Goal: Task Accomplishment & Management: Use online tool/utility

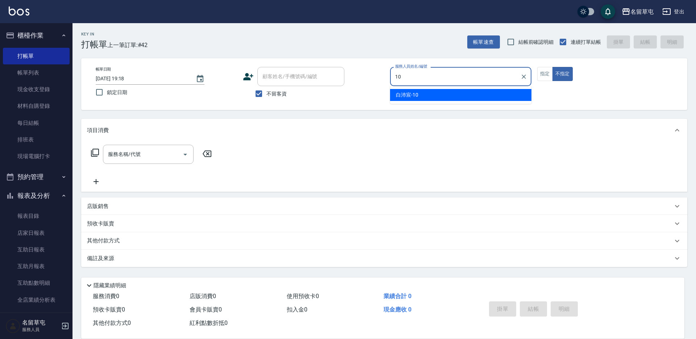
type input "10"
type button "false"
type input "[PERSON_NAME]-10"
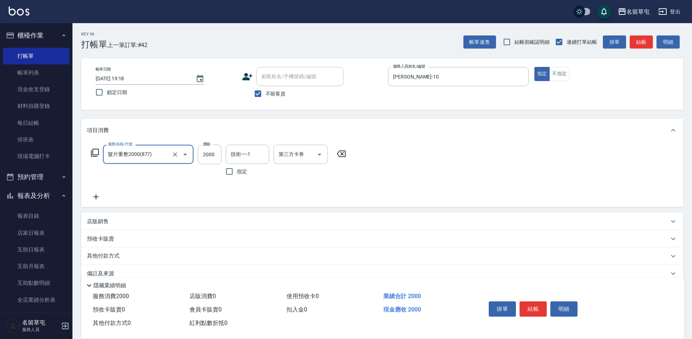
type input "髮片重整2000(877)"
type input "4000"
type input "[PERSON_NAME]-10"
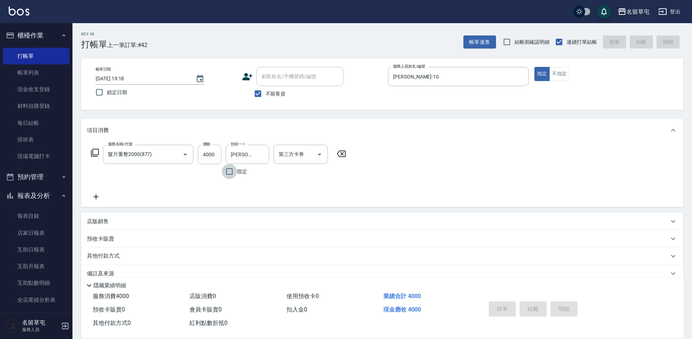
type input "[DATE] 19:54"
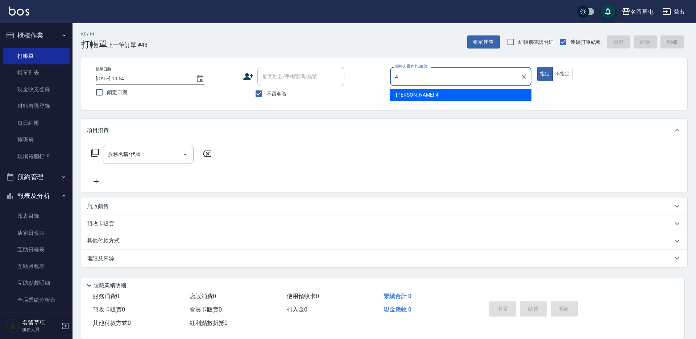
type input "[PERSON_NAME]-4"
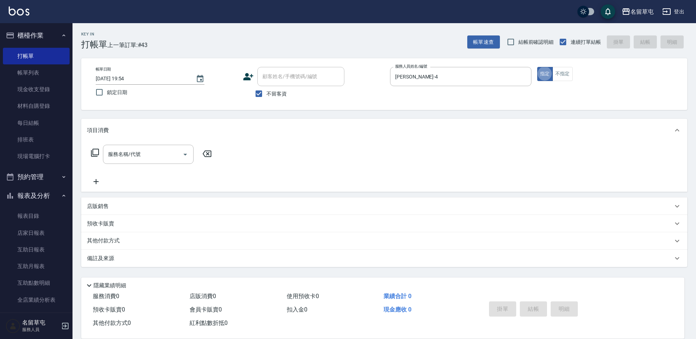
type button "true"
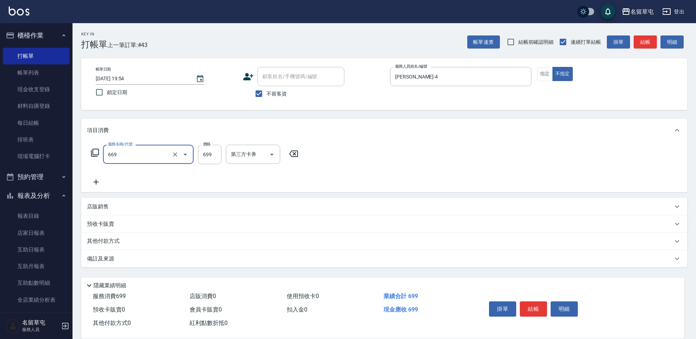
type input "精油699(669)"
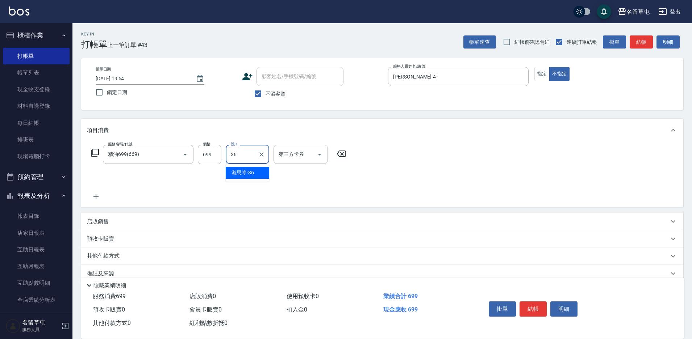
type input "游思岑-36"
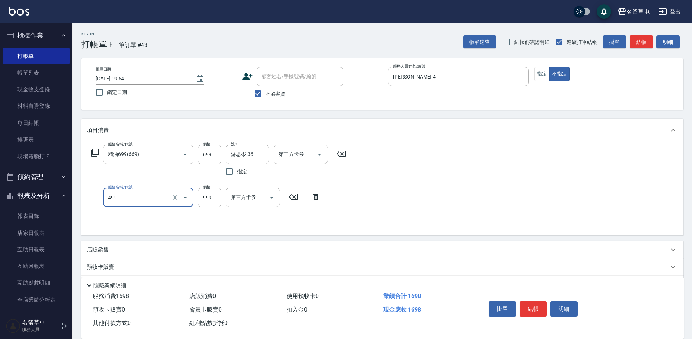
type input "染髮999(499)"
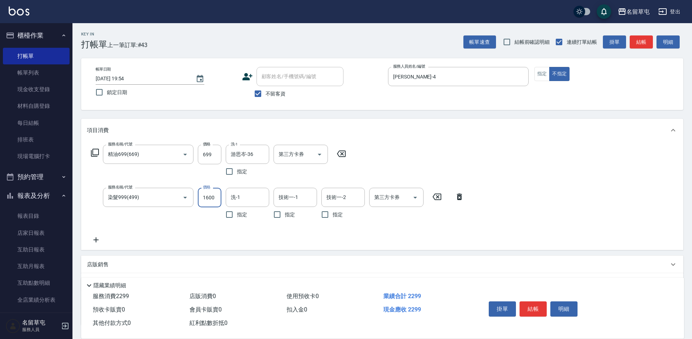
type input "1600"
type input "游思岑-36"
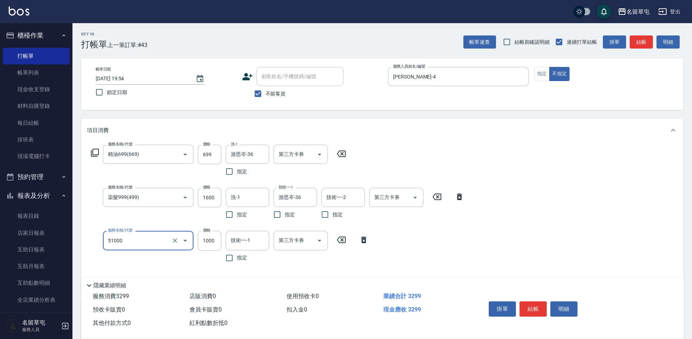
type input "酵素護1000(51000)"
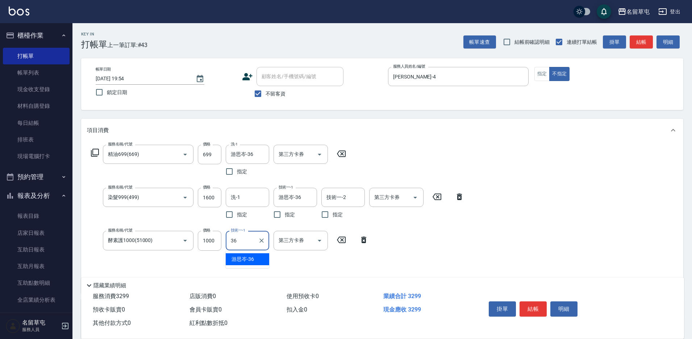
type input "游思岑-36"
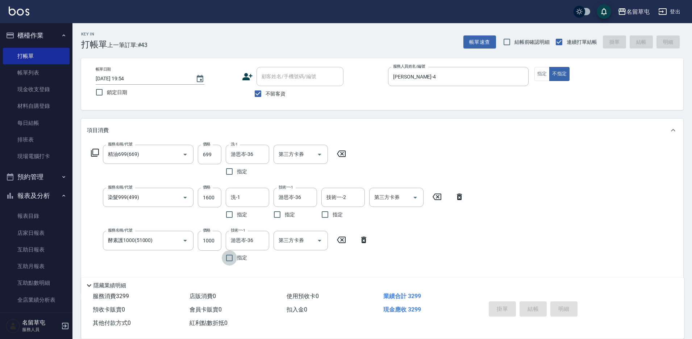
type input "[DATE] 19:55"
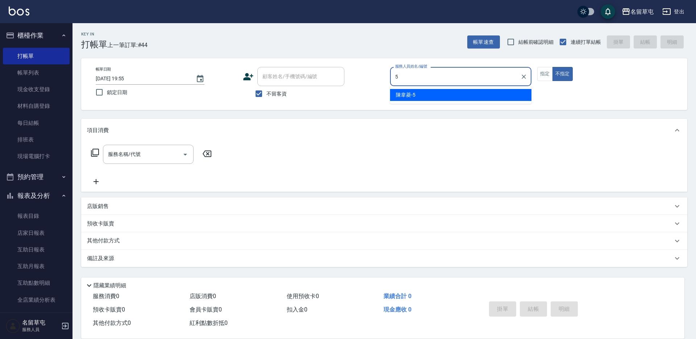
type input "[PERSON_NAME]-5"
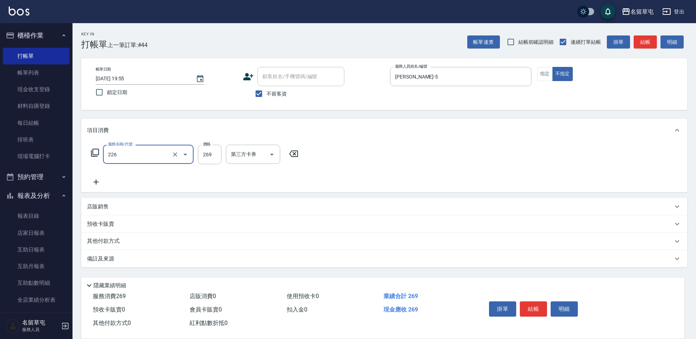
type input "洗剪269(226)"
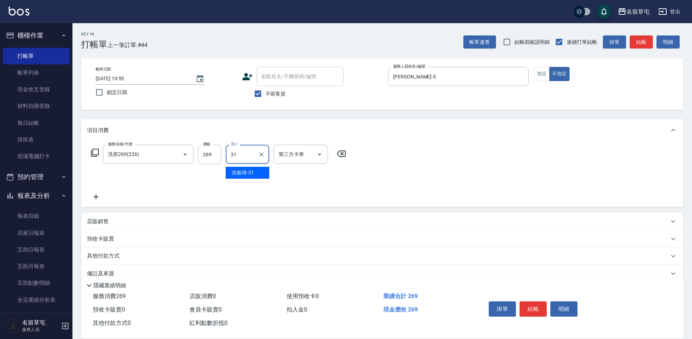
type input "洪振瑋-31"
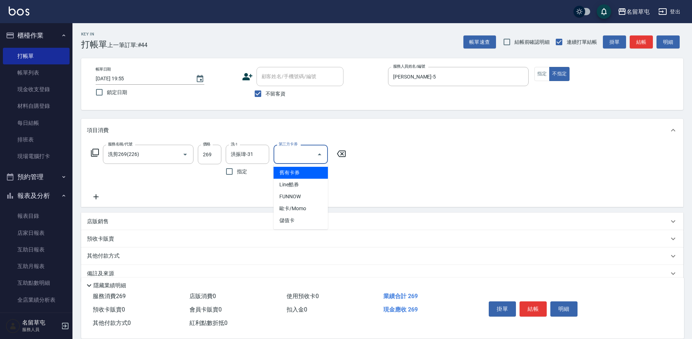
click at [390, 125] on div "項目消費" at bounding box center [382, 130] width 602 height 23
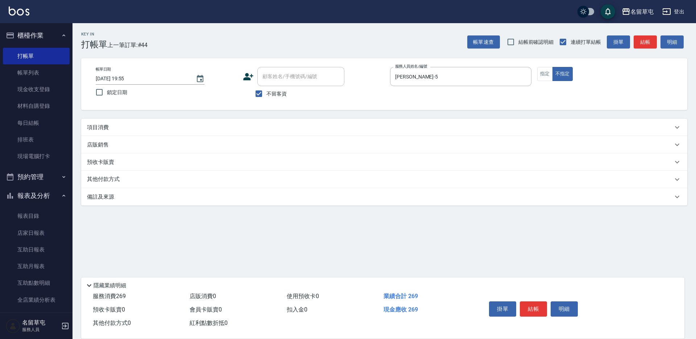
click at [95, 130] on p "項目消費" at bounding box center [98, 128] width 22 height 8
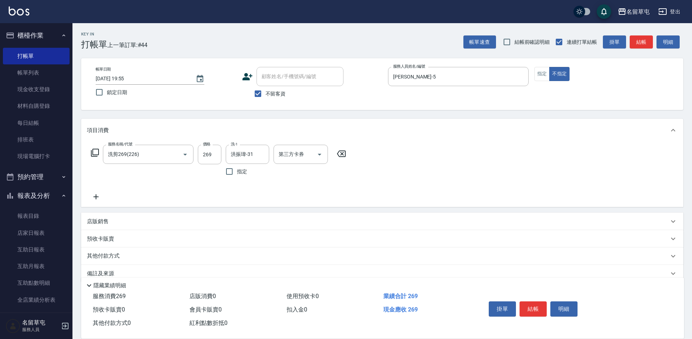
click at [97, 200] on icon at bounding box center [96, 197] width 18 height 9
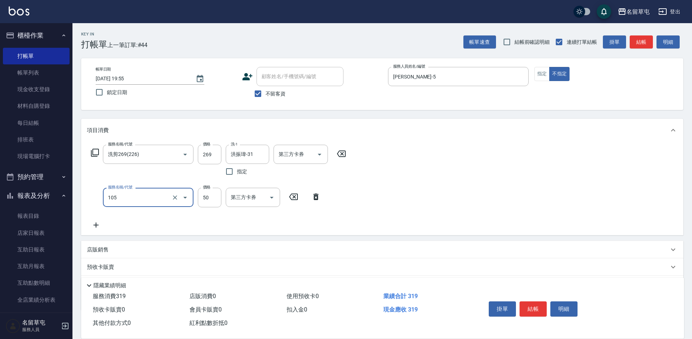
type input "精油50(105)"
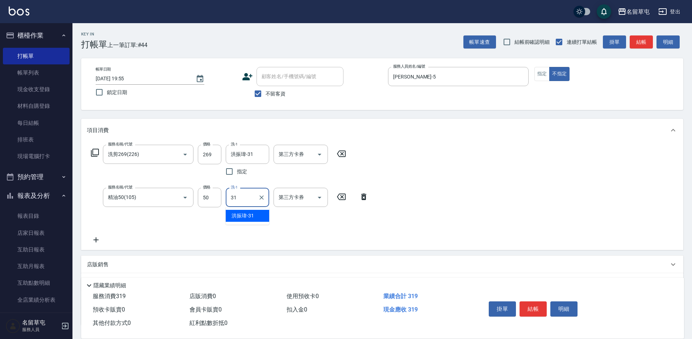
type input "洪振瑋-31"
click at [524, 310] on button "結帳" at bounding box center [533, 309] width 27 height 15
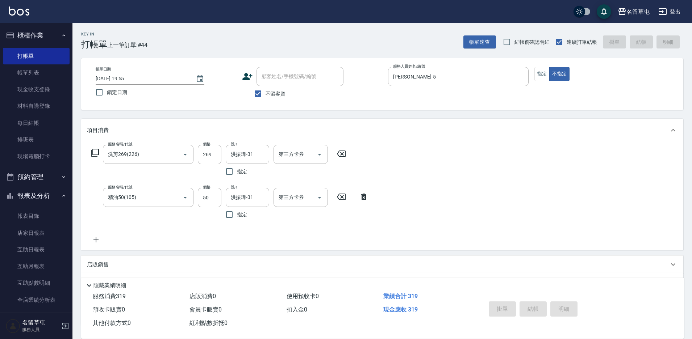
type input "[DATE] 19:56"
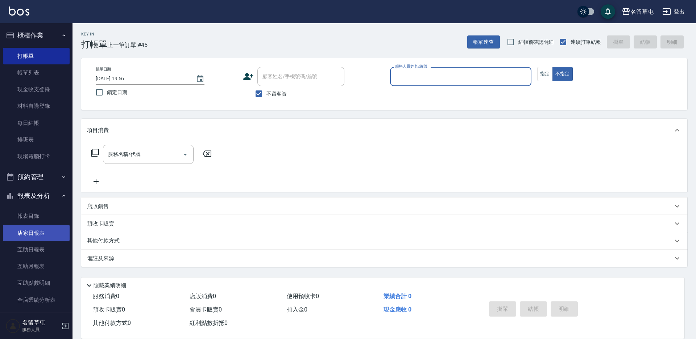
click at [29, 237] on link "店家日報表" at bounding box center [36, 233] width 67 height 17
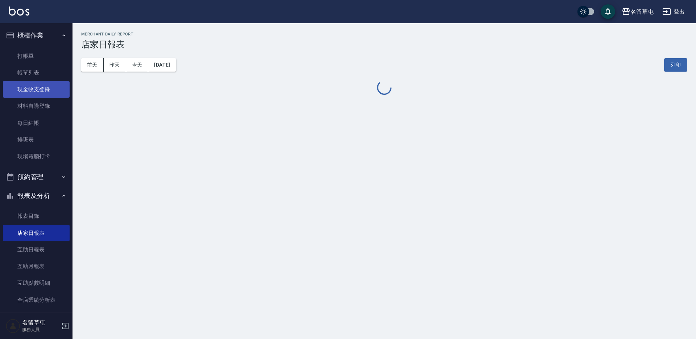
click at [28, 91] on link "現金收支登錄" at bounding box center [36, 89] width 67 height 17
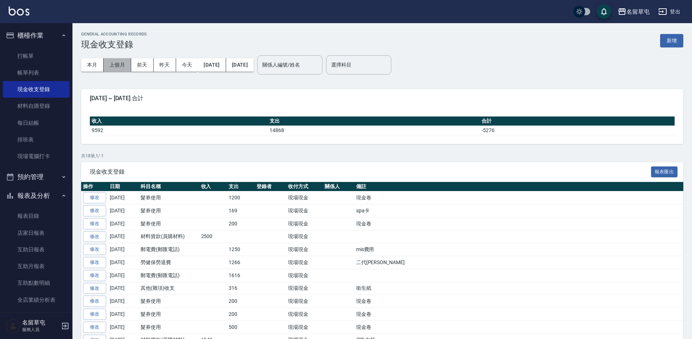
click at [112, 62] on button "上個月" at bounding box center [118, 64] width 28 height 13
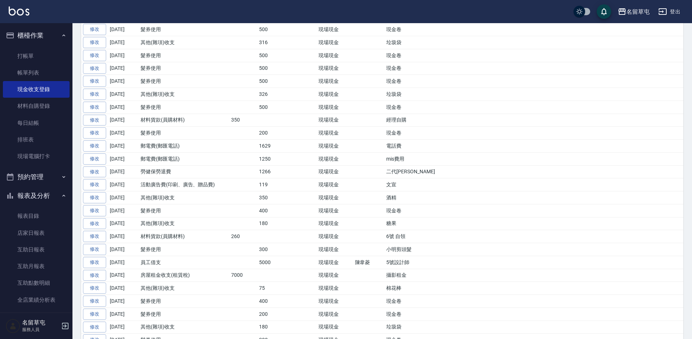
scroll to position [181, 0]
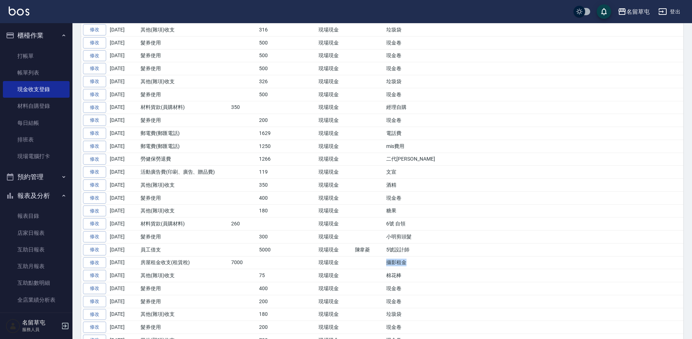
drag, startPoint x: 407, startPoint y: 263, endPoint x: 388, endPoint y: 263, distance: 18.9
click at [388, 263] on td "攝影租金" at bounding box center [533, 263] width 299 height 13
copy td "攝影租金"
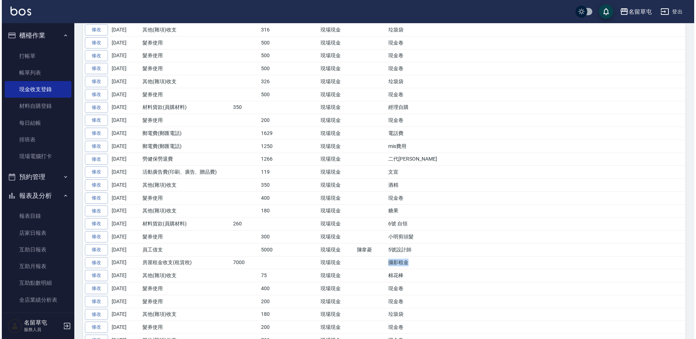
scroll to position [0, 0]
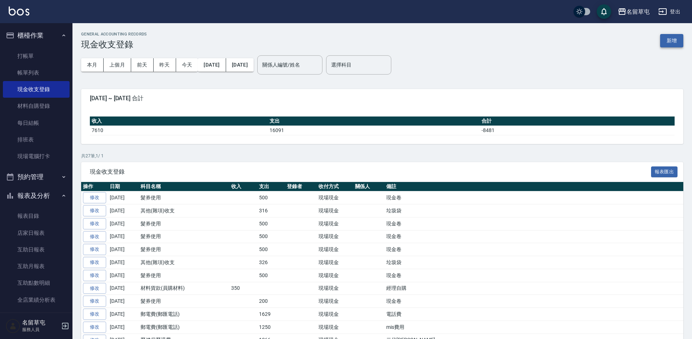
click at [682, 39] on button "新增" at bounding box center [671, 40] width 23 height 13
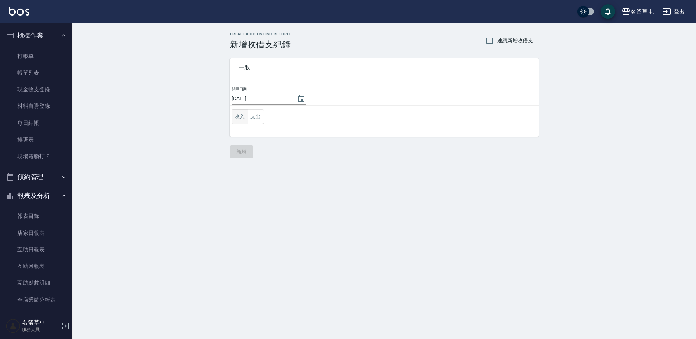
click at [246, 116] on button "收入" at bounding box center [240, 116] width 16 height 15
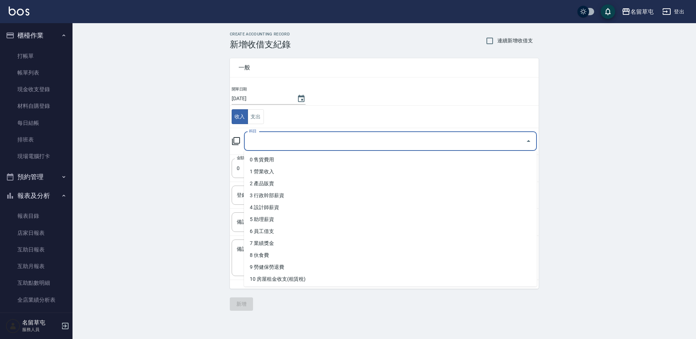
click at [268, 139] on input "科目" at bounding box center [384, 141] width 275 height 13
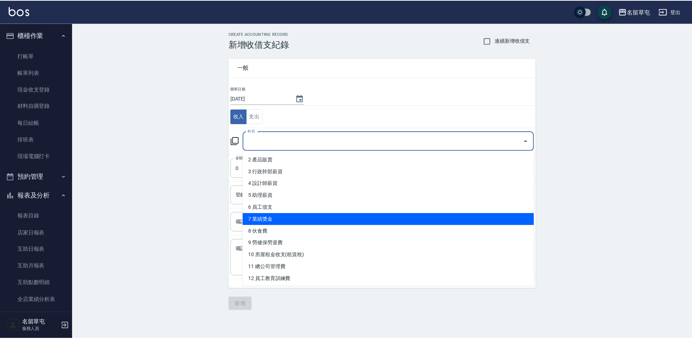
scroll to position [36, 0]
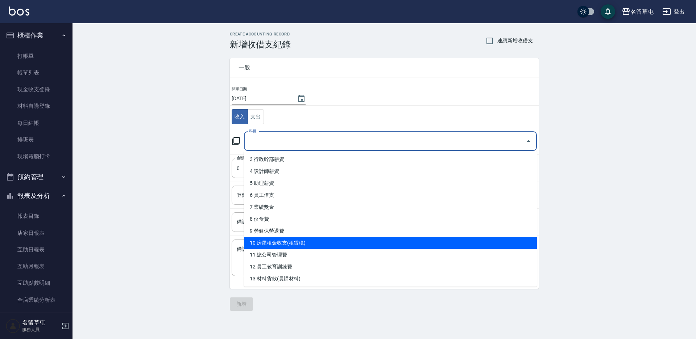
click at [299, 245] on li "10 房屋租金收支(租賃稅)" at bounding box center [390, 243] width 293 height 12
type input "10 房屋租金收支(租賃稅)"
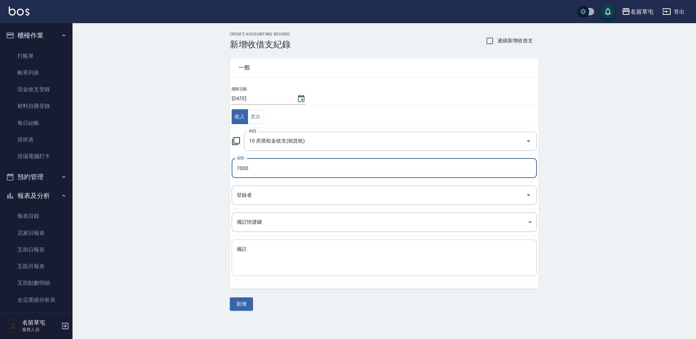
type input "7000"
click at [276, 254] on textarea "備註" at bounding box center [384, 258] width 295 height 25
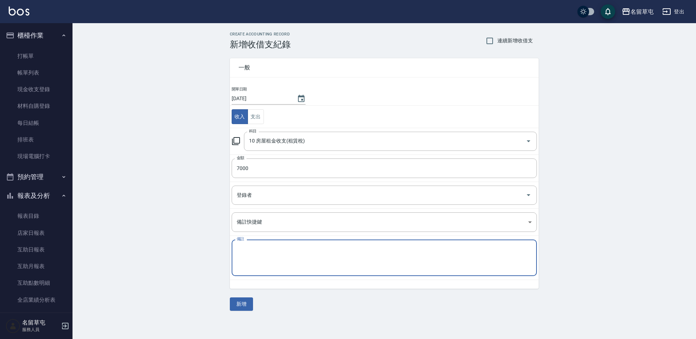
paste textarea "攝影租金"
type textarea "攝影租金"
click at [235, 305] on button "新增" at bounding box center [241, 304] width 23 height 13
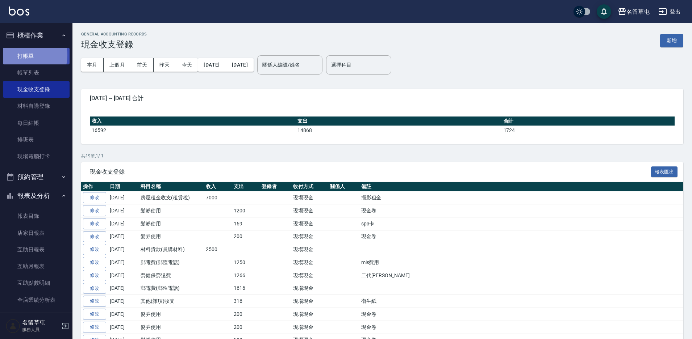
click at [24, 55] on link "打帳單" at bounding box center [36, 56] width 67 height 17
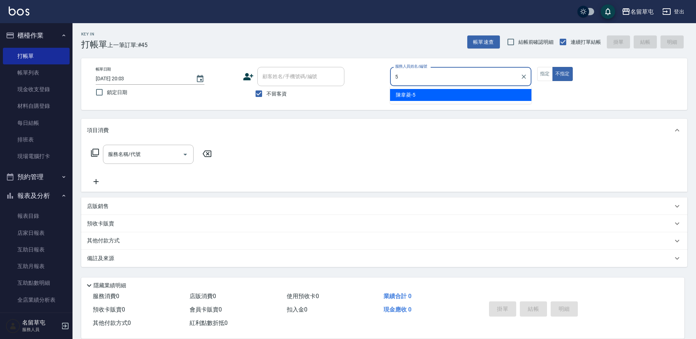
type input "[PERSON_NAME]-5"
type button "false"
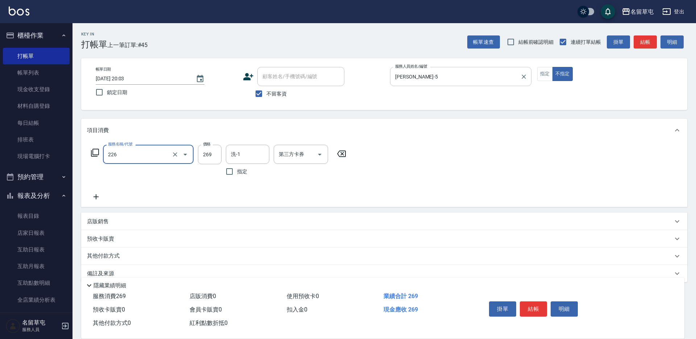
type input "洗剪269(226)"
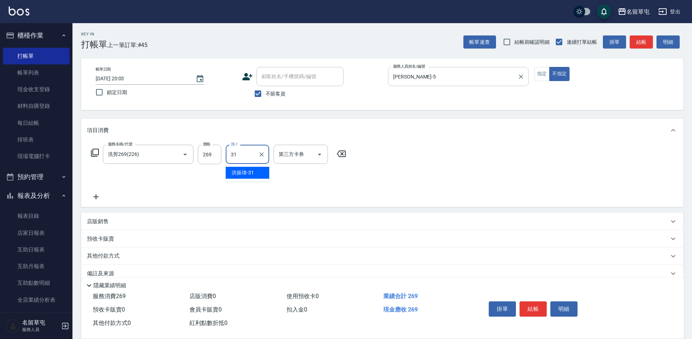
type input "洪振瑋-31"
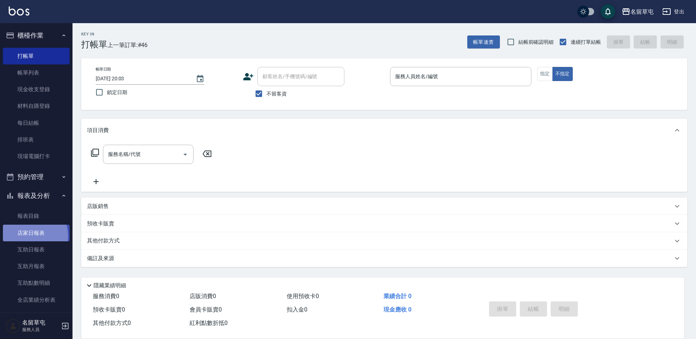
click at [24, 237] on link "店家日報表" at bounding box center [36, 233] width 67 height 17
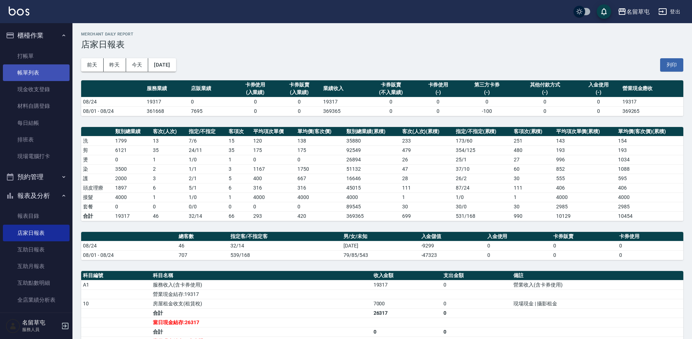
click at [37, 75] on link "帳單列表" at bounding box center [36, 72] width 67 height 17
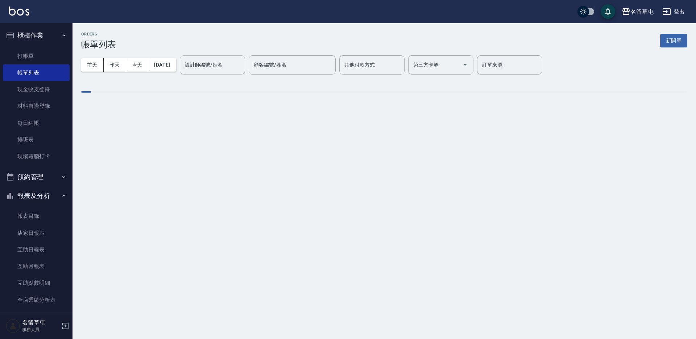
click at [226, 67] on div "設計師編號/姓名 設計師編號/姓名" at bounding box center [212, 64] width 65 height 19
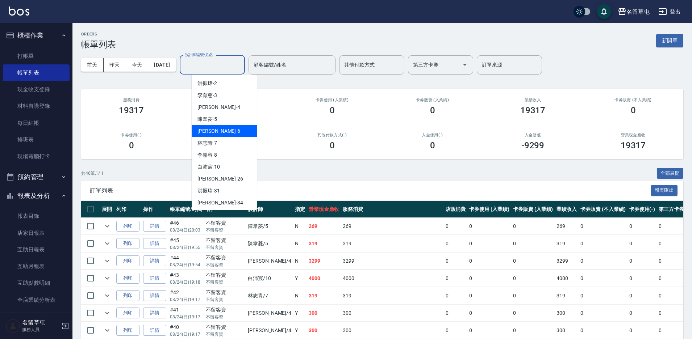
click at [217, 129] on div "[PERSON_NAME] -6" at bounding box center [224, 131] width 65 height 12
type input "[PERSON_NAME]-6"
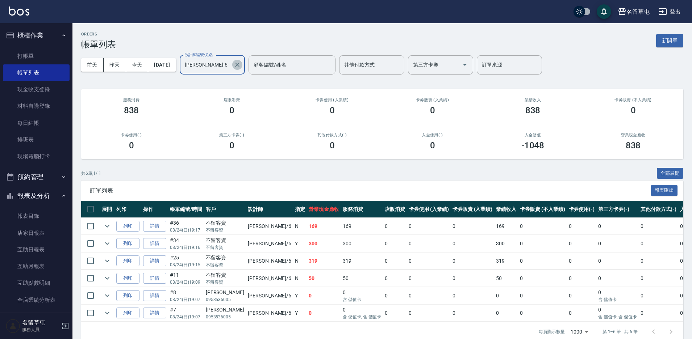
click at [239, 64] on icon "Clear" at bounding box center [237, 65] width 4 height 4
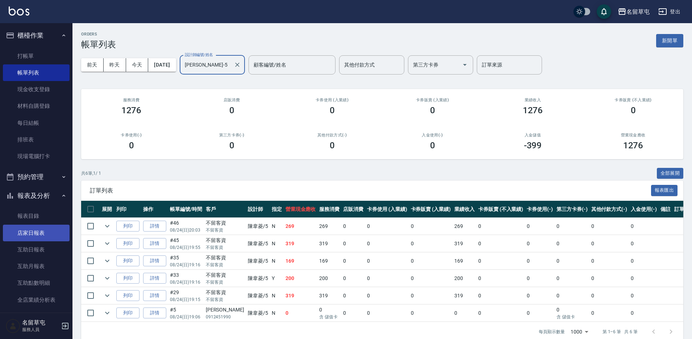
type input "[PERSON_NAME]-5"
click at [31, 237] on link "店家日報表" at bounding box center [36, 233] width 67 height 17
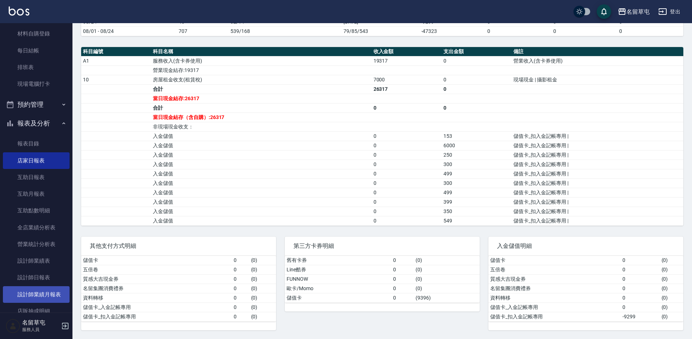
scroll to position [109, 0]
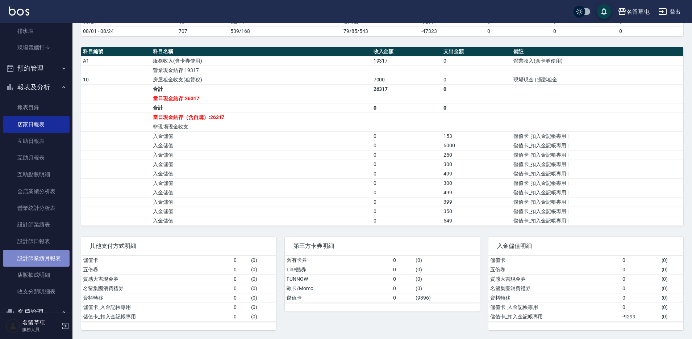
click at [36, 251] on link "設計師業績月報表" at bounding box center [36, 258] width 67 height 17
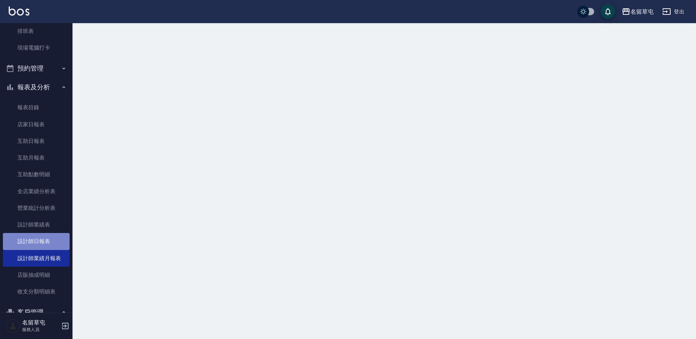
click at [43, 236] on link "設計師日報表" at bounding box center [36, 241] width 67 height 17
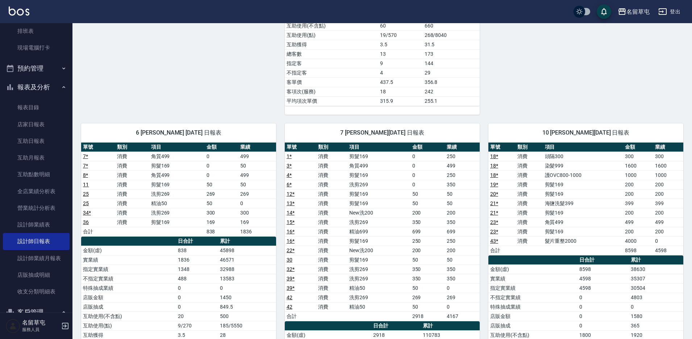
scroll to position [399, 0]
